Goal: Check status: Check status

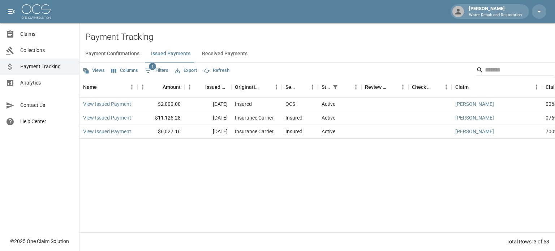
click at [33, 34] on span "Claims" at bounding box center [46, 34] width 53 height 8
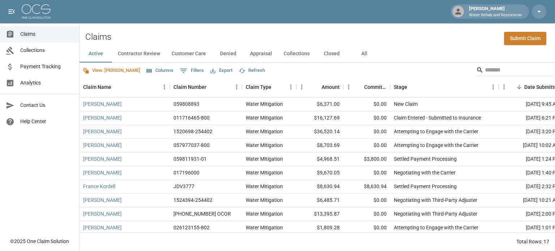
click at [337, 52] on button "Closed" at bounding box center [332, 53] width 33 height 17
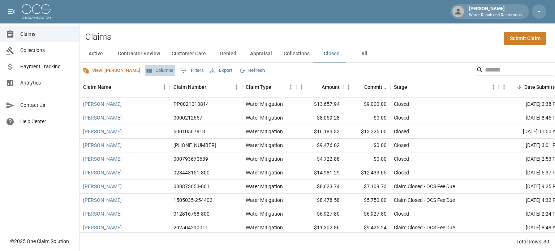
click at [145, 70] on button "Columns" at bounding box center [160, 70] width 30 height 11
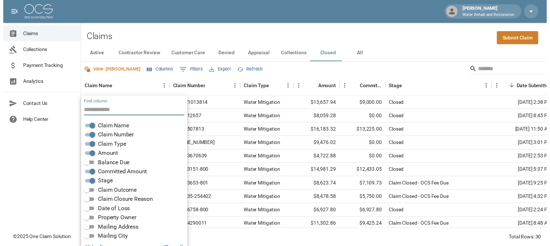
scroll to position [14, 0]
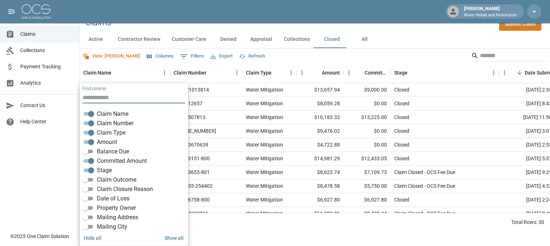
click at [106, 150] on span "Balance Due" at bounding box center [113, 151] width 32 height 9
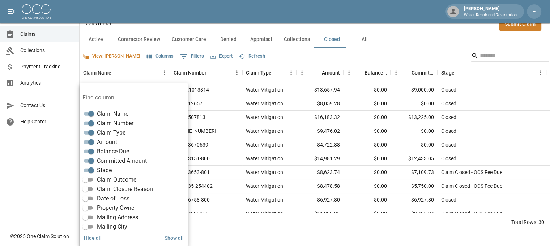
click at [102, 191] on span "Claim Closure Reason" at bounding box center [125, 189] width 56 height 9
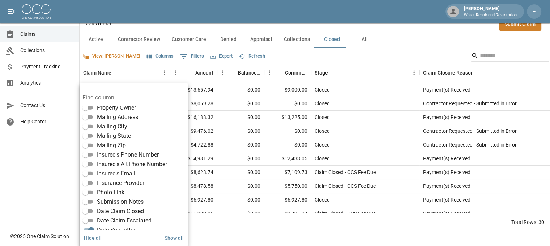
scroll to position [127, 0]
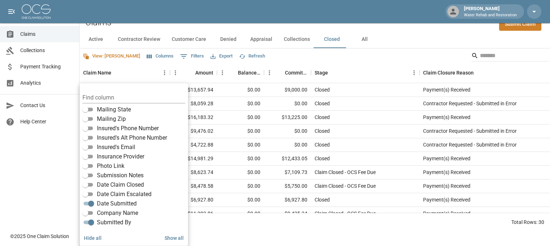
click at [379, 58] on div "View: [PERSON_NAME] Columns 0 Filters Export Refresh" at bounding box center [315, 55] width 470 height 14
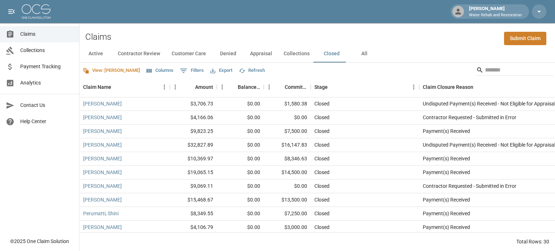
scroll to position [0, 0]
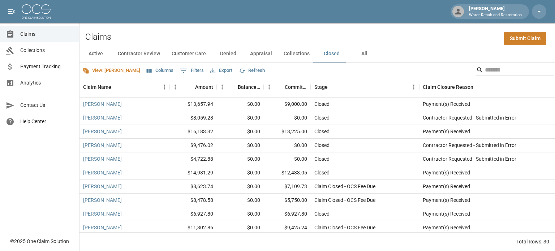
click at [361, 53] on button "All" at bounding box center [364, 53] width 33 height 17
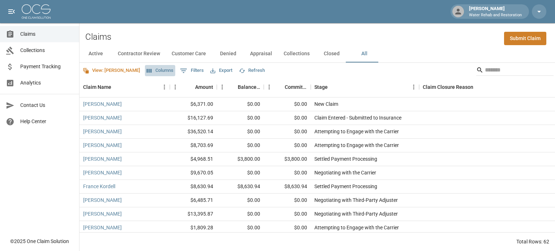
click at [145, 70] on button "Columns" at bounding box center [160, 70] width 30 height 11
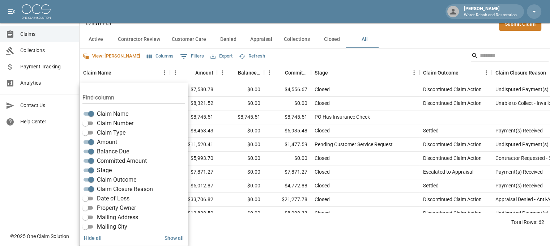
scroll to position [722, 0]
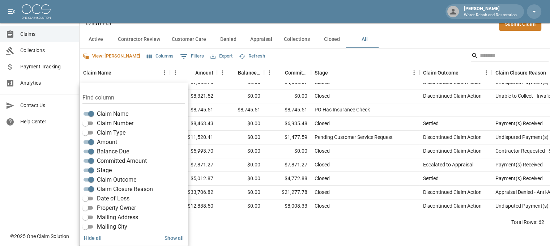
click at [209, 55] on button "Export" at bounding box center [222, 56] width 26 height 11
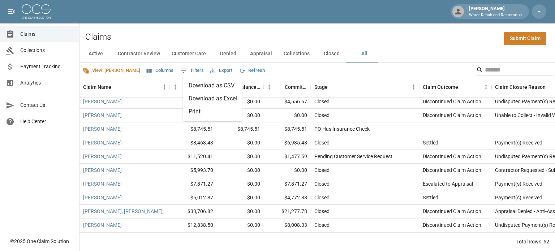
click at [193, 112] on li "Print" at bounding box center [213, 111] width 60 height 13
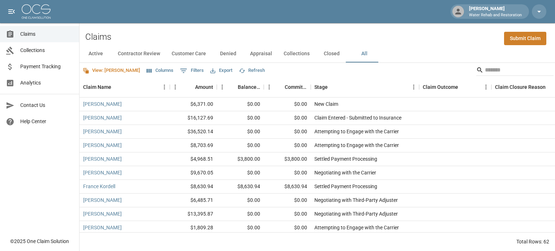
click at [209, 67] on button "Export" at bounding box center [222, 70] width 26 height 11
click at [196, 113] on li "Print" at bounding box center [213, 111] width 60 height 13
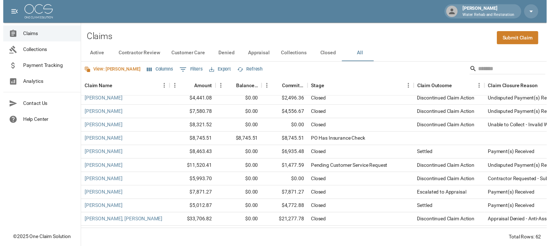
scroll to position [722, 0]
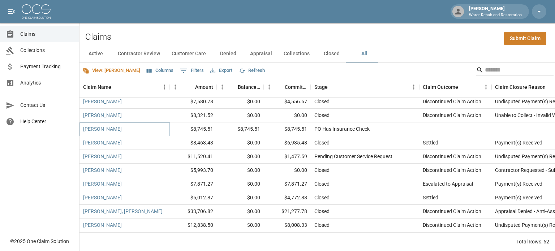
click at [108, 125] on link "[PERSON_NAME]" at bounding box center [102, 128] width 39 height 7
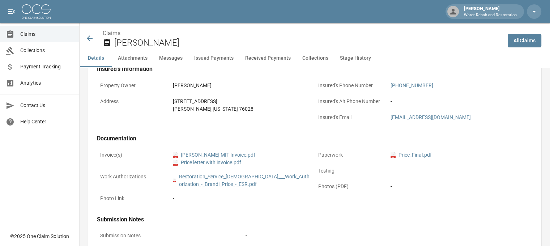
scroll to position [145, 0]
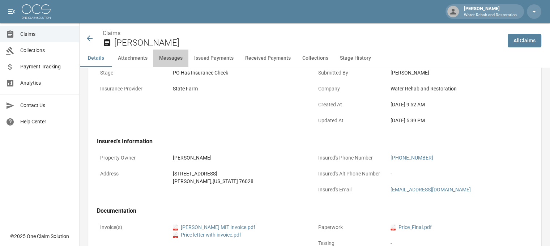
click at [174, 55] on button "Messages" at bounding box center [170, 58] width 35 height 17
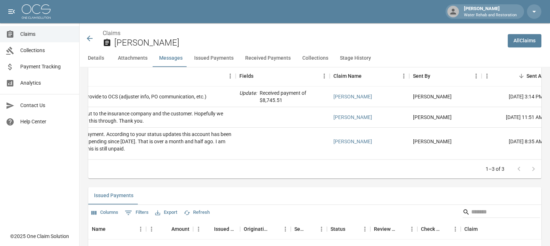
scroll to position [0, 0]
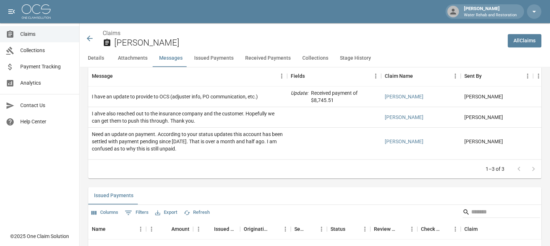
click at [91, 37] on icon at bounding box center [89, 38] width 9 height 9
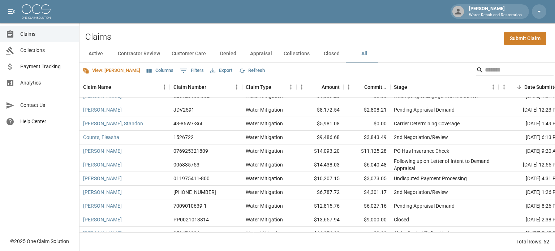
scroll to position [145, 0]
